Goal: Task Accomplishment & Management: Manage account settings

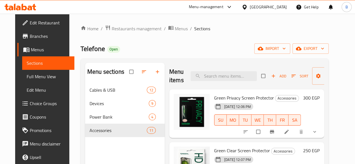
drag, startPoint x: 0, startPoint y: 0, endPoint x: 21, endPoint y: 7, distance: 22.1
click at [21, 7] on icon at bounding box center [20, 7] width 32 height 7
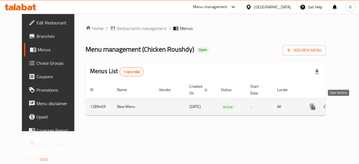
click at [350, 104] on icon "enhanced table" at bounding box center [353, 107] width 7 height 7
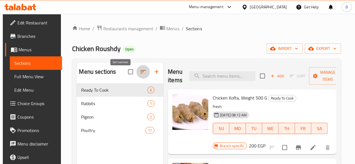
click at [140, 75] on icon "button" at bounding box center [143, 72] width 7 height 7
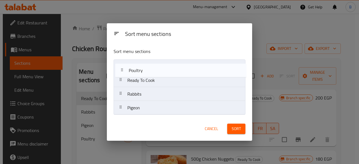
drag, startPoint x: 158, startPoint y: 108, endPoint x: 160, endPoint y: 63, distance: 44.4
click at [160, 63] on nav "Ready To Cook Rabbits Pigeon Poultry" at bounding box center [180, 88] width 132 height 56
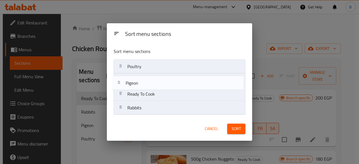
drag, startPoint x: 185, startPoint y: 106, endPoint x: 183, endPoint y: 81, distance: 25.9
click at [183, 81] on nav "Poultry Ready To Cook Rabbits Pigeon" at bounding box center [180, 88] width 132 height 56
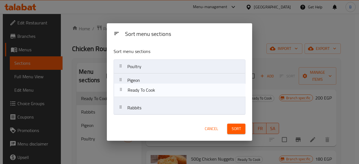
drag, startPoint x: 177, startPoint y: 94, endPoint x: 177, endPoint y: 79, distance: 15.5
click at [177, 79] on nav "Poultry Pigeon Ready To Cook Rabbits" at bounding box center [180, 88] width 132 height 56
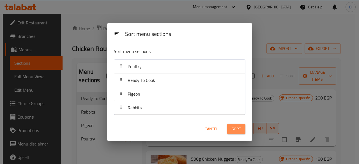
click at [234, 131] on span "Sort" at bounding box center [236, 129] width 9 height 7
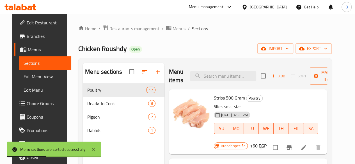
click at [230, 37] on div "Home / Restaurants management / Menus / Sections Chicken Roushdy Open import ex…" at bounding box center [205, 128] width 254 height 207
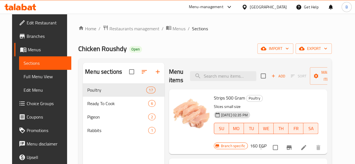
click at [208, 42] on div "Home / Restaurants management / Menus / Sections Chicken Roushdy Open import ex…" at bounding box center [205, 128] width 254 height 207
click at [40, 21] on span "Edit Restaurant" at bounding box center [47, 22] width 40 height 7
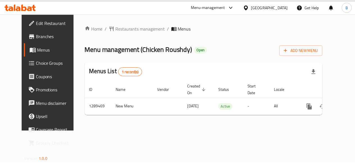
scroll to position [0, 2]
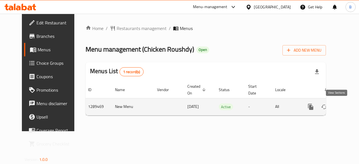
click at [348, 105] on icon "enhanced table" at bounding box center [351, 107] width 7 height 7
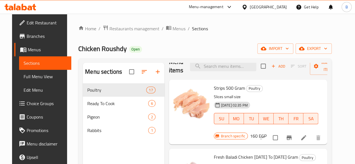
scroll to position [14, 0]
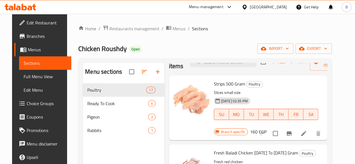
click at [248, 129] on div "Branch specific" at bounding box center [231, 132] width 34 height 7
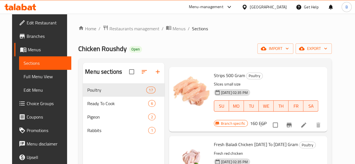
scroll to position [29, 0]
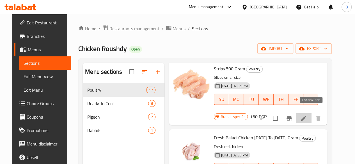
click at [307, 115] on icon at bounding box center [303, 118] width 7 height 7
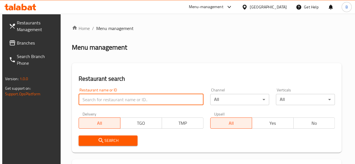
click at [130, 95] on input "search" at bounding box center [141, 99] width 125 height 11
type input "chicken roushdy"
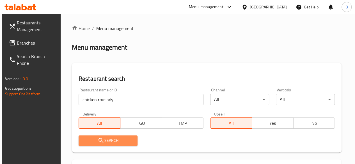
click at [111, 139] on span "Search" at bounding box center [108, 140] width 50 height 7
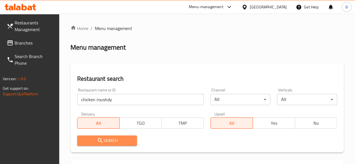
click at [123, 138] on span "Search" at bounding box center [107, 140] width 51 height 7
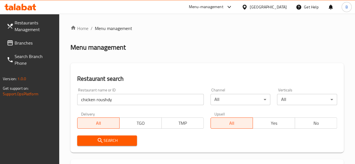
click at [218, 124] on div "Restaurant name or ID chicken roushdy Restaurant name or ID Channel All ​ Verti…" at bounding box center [207, 117] width 267 height 65
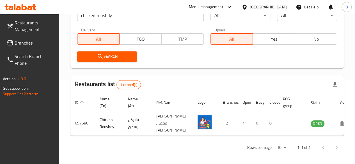
scroll to position [87, 0]
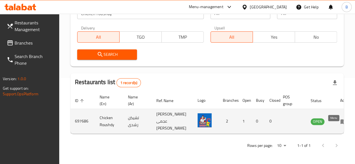
click at [341, 124] on icon "enhanced table" at bounding box center [344, 121] width 6 height 5
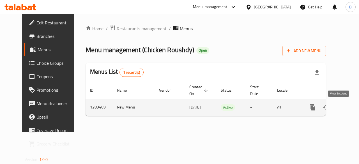
click at [350, 106] on icon "enhanced table" at bounding box center [353, 107] width 7 height 7
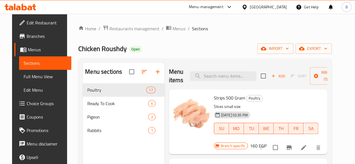
click at [253, 37] on div "Home / Restaurants management / Menus / Sections Chicken Roushdy Open import ex…" at bounding box center [205, 128] width 254 height 207
click at [228, 31] on ol "Home / Restaurants management / Menus / Sections" at bounding box center [205, 28] width 254 height 7
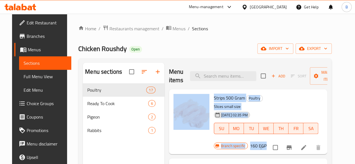
drag, startPoint x: 340, startPoint y: 75, endPoint x: 335, endPoint y: 92, distance: 17.8
click at [332, 92] on div "Menu sections Poultry 17 Ready To Cook 6 Pigeon 2 Rabbits 1 Menu items Add Sort…" at bounding box center [205, 144] width 254 height 173
click at [343, 90] on div "Home / Restaurants management / Menus / Sections Chicken Roushdy Open import ex…" at bounding box center [205, 128] width 276 height 229
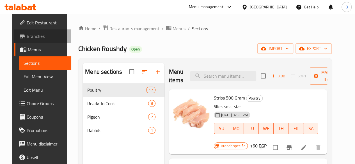
click at [33, 39] on span "Branches" at bounding box center [47, 36] width 40 height 7
